Goal: Transaction & Acquisition: Purchase product/service

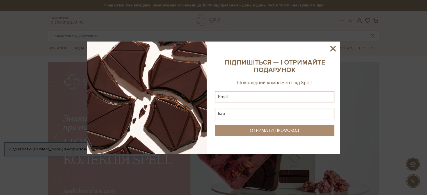
click at [334, 48] on icon at bounding box center [333, 49] width 10 height 10
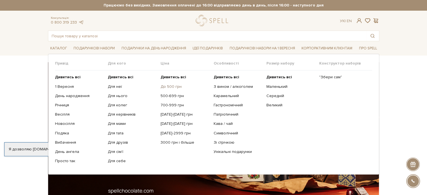
click at [176, 86] on link "До 500 грн" at bounding box center [185, 86] width 49 height 5
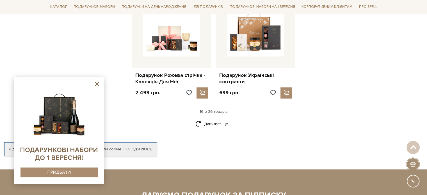
scroll to position [787, 0]
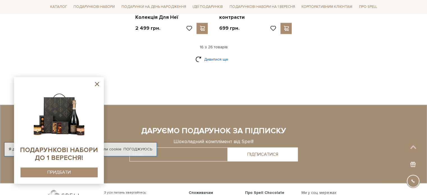
click at [216, 55] on link "Дивитися ще" at bounding box center [214, 60] width 37 height 10
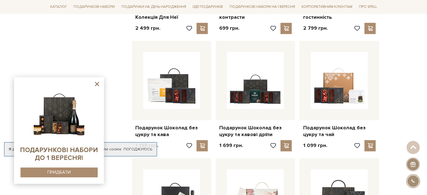
click at [96, 83] on icon at bounding box center [97, 84] width 7 height 7
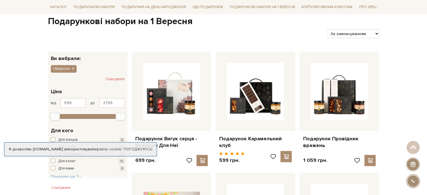
scroll to position [0, 0]
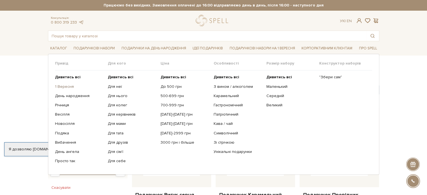
click at [68, 87] on link "1 Вересня" at bounding box center [79, 86] width 49 height 5
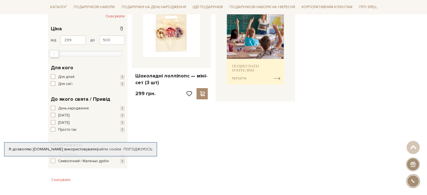
scroll to position [141, 0]
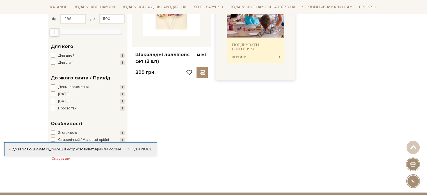
click at [252, 47] on img at bounding box center [255, 24] width 57 height 79
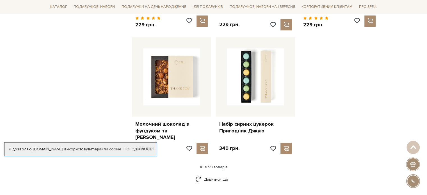
scroll to position [731, 0]
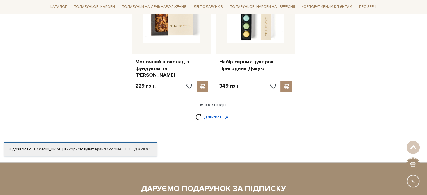
click at [222, 114] on link "Дивитися ще" at bounding box center [214, 117] width 37 height 10
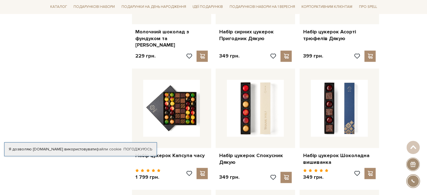
scroll to position [759, 0]
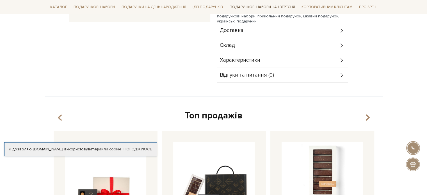
scroll to position [141, 0]
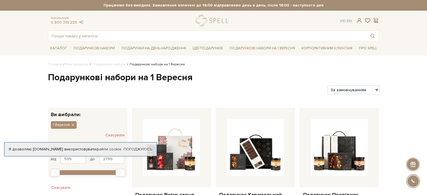
click at [344, 90] on select "За замовчуванням За Ціною (зростання) За Ціною (зменшення) Новинки За популярні…" at bounding box center [353, 90] width 51 height 9
select select "https://spellchocolate.com/our-productions/podarunkovi-box/1_veresnya?sort=p.pr…"
click at [328, 86] on select "За замовчуванням За Ціною (зростання) За Ціною (зменшення) Новинки За популярні…" at bounding box center [353, 90] width 51 height 9
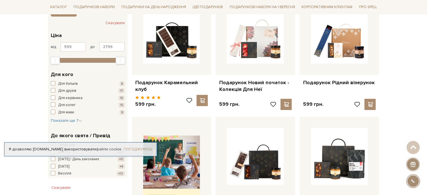
click at [133, 149] on link "Погоджуюсь" at bounding box center [138, 149] width 29 height 5
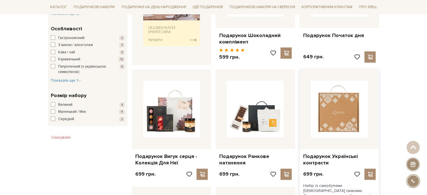
scroll to position [309, 0]
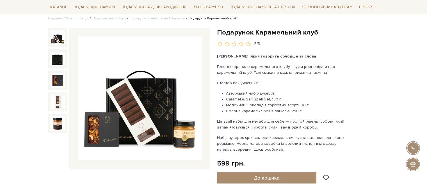
scroll to position [56, 0]
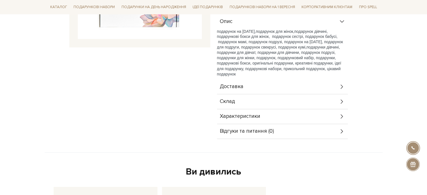
scroll to position [169, 0]
click at [312, 88] on div "Доставка" at bounding box center [282, 85] width 131 height 15
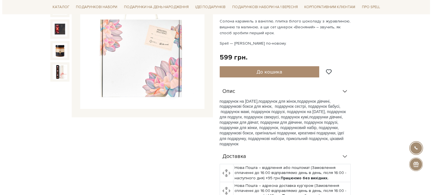
scroll to position [56, 0]
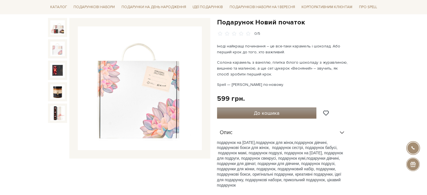
click at [282, 112] on button "До кошика" at bounding box center [267, 113] width 100 height 11
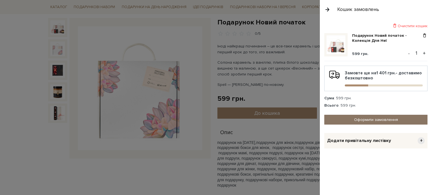
click at [381, 119] on link "Оформити замовлення" at bounding box center [375, 120] width 103 height 10
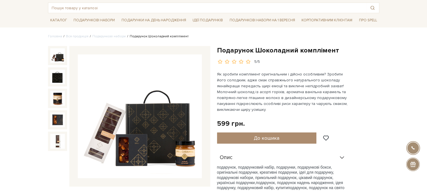
scroll to position [56, 0]
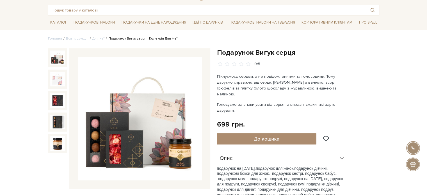
scroll to position [28, 0]
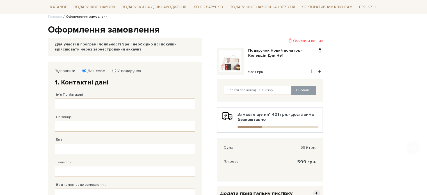
scroll to position [56, 0]
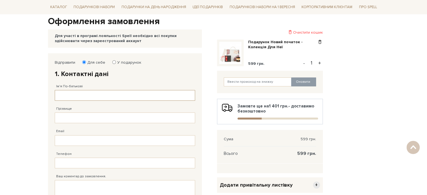
click at [98, 92] on input "Ім'я По-батькові" at bounding box center [125, 95] width 141 height 11
type input "[DEMOGRAPHIC_DATA]"
type input "[PERSON_NAME]"
type input "[PHONE_NUMBER]"
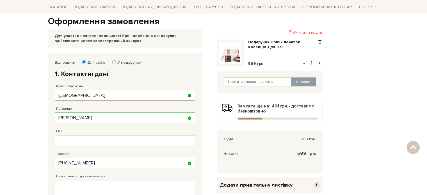
click at [65, 95] on input "[DEMOGRAPHIC_DATA]" at bounding box center [125, 95] width 141 height 11
type input "[PERSON_NAME]"
click at [80, 141] on input "Email" at bounding box center [125, 140] width 141 height 11
type input "[EMAIL_ADDRESS][DOMAIN_NAME]"
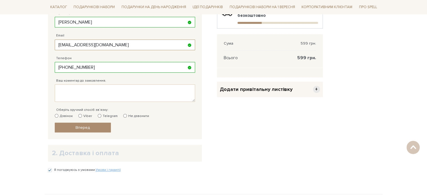
scroll to position [154, 0]
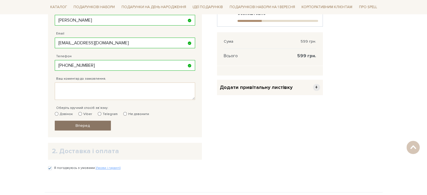
click at [80, 125] on span "Вперед" at bounding box center [83, 125] width 14 height 5
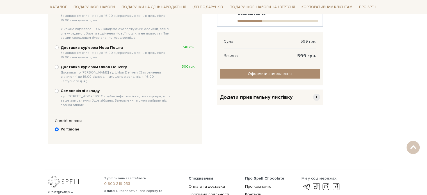
scroll to position [109, 0]
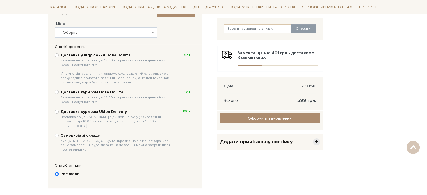
click at [98, 33] on span "--- Оберіть ---" at bounding box center [104, 33] width 92 height 6
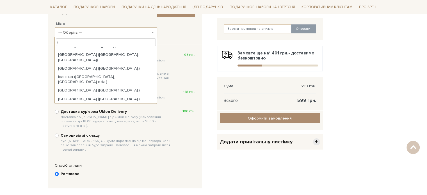
scroll to position [0, 0]
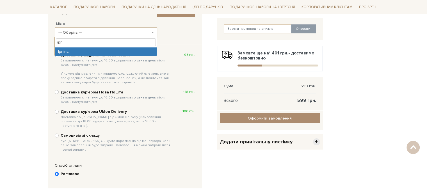
type input "ірп"
select select "Ірпінь"
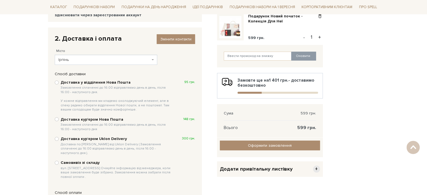
scroll to position [81, 0]
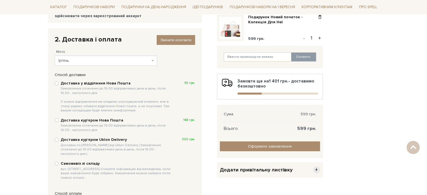
click at [70, 82] on b "Доставка у відділення Нова Пошта Замовлення сплаченні до 16:00 відправляємо ден…" at bounding box center [117, 97] width 112 height 32
click at [59, 82] on input "Доставка у відділення Нова Пошта Замовлення сплаченні до 16:00 відправляємо ден…" at bounding box center [57, 83] width 4 height 4
radio input "true"
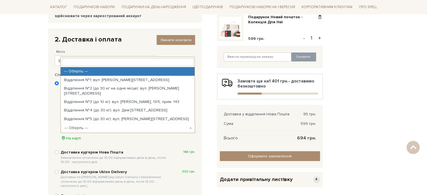
click at [94, 126] on span "--- Оберіть ---" at bounding box center [126, 128] width 124 height 6
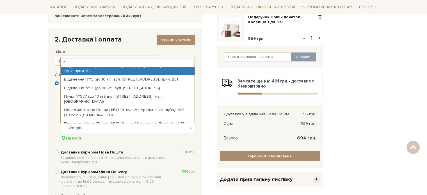
scroll to position [0, 0]
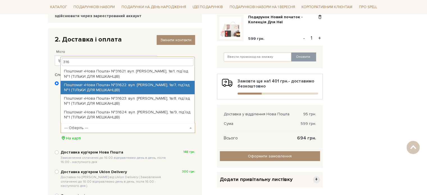
type input "316"
select select "Поштомат «Нова Пошта» №31622: вул. [PERSON_NAME], 1в/7, під`їзд №1 (ТІЛЬКИ ДЛЯ …"
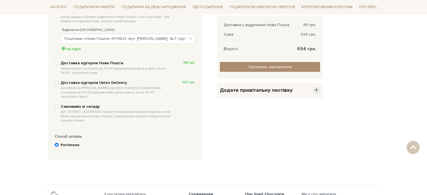
scroll to position [160, 0]
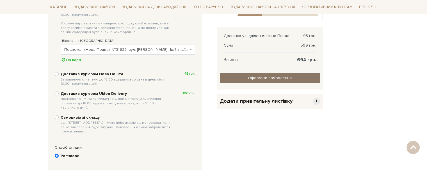
click at [298, 76] on input "Оформити замовлення" at bounding box center [270, 78] width 100 height 10
